Goal: Information Seeking & Learning: Understand process/instructions

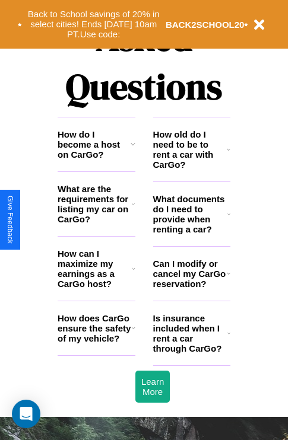
scroll to position [1436, 0]
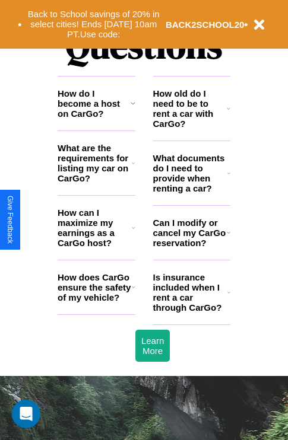
click at [191, 248] on h3 "Can I modify or cancel my CarGo reservation?" at bounding box center [190, 233] width 74 height 30
click at [133, 168] on icon at bounding box center [133, 162] width 3 height 9
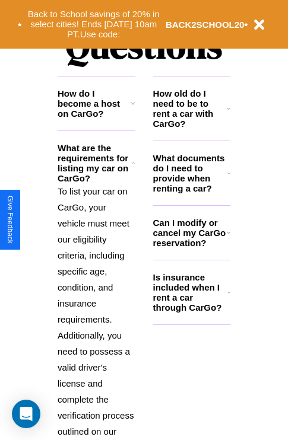
click at [228, 113] on icon at bounding box center [228, 108] width 4 height 9
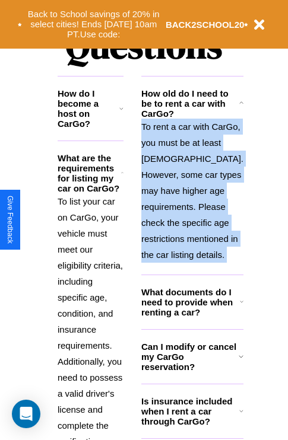
scroll to position [1521, 0]
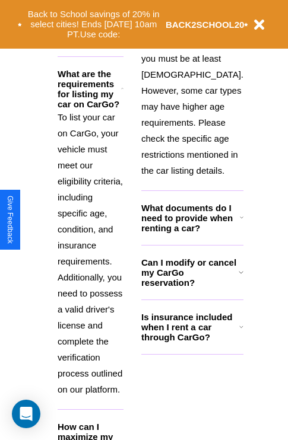
click at [123, 437] on icon at bounding box center [121, 441] width 3 height 9
click at [132, 39] on button "Back to School savings of 20% in select cities! Ends [DATE] 10am PT. Use code:" at bounding box center [93, 24] width 143 height 37
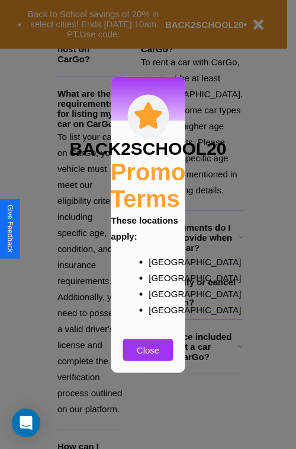
click at [96, 234] on div at bounding box center [148, 224] width 296 height 449
